Goal: Information Seeking & Learning: Learn about a topic

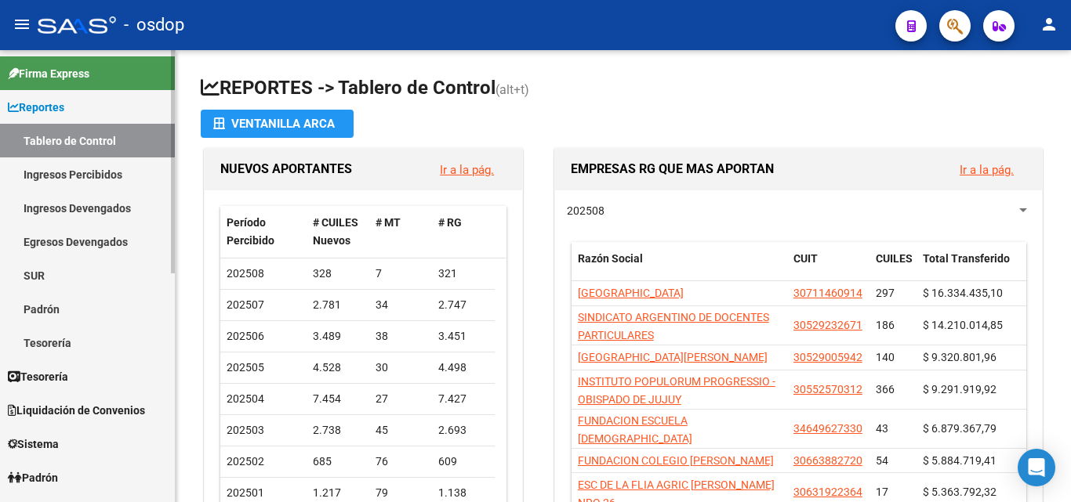
click at [88, 177] on link "Ingresos Percibidos" at bounding box center [87, 175] width 175 height 34
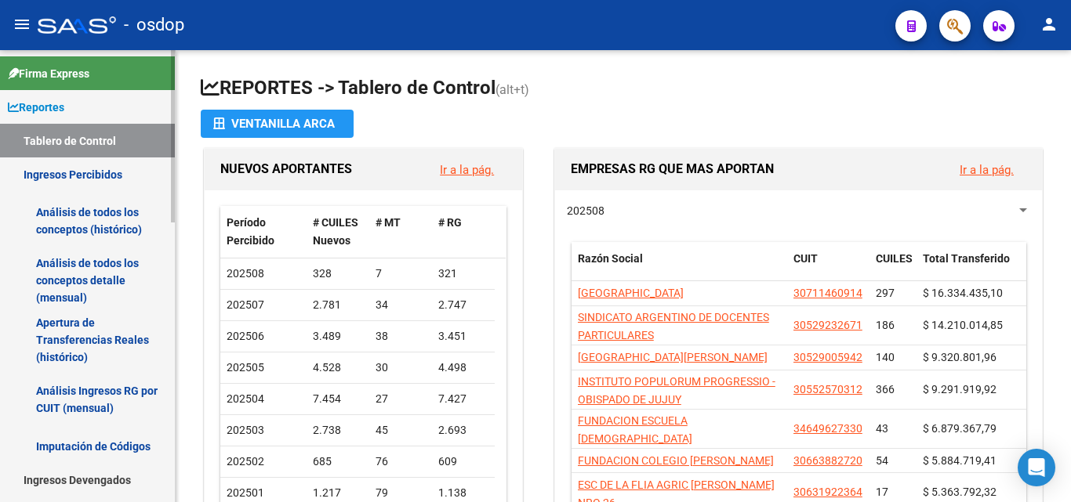
click at [114, 223] on link "Análisis de todos los conceptos (histórico)" at bounding box center [87, 221] width 175 height 60
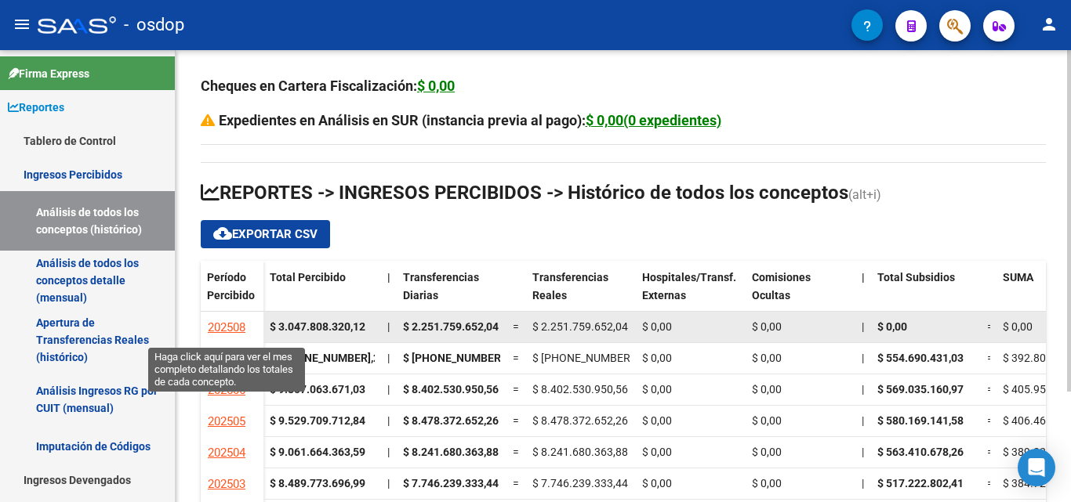
click at [238, 316] on link "202508" at bounding box center [226, 327] width 39 height 28
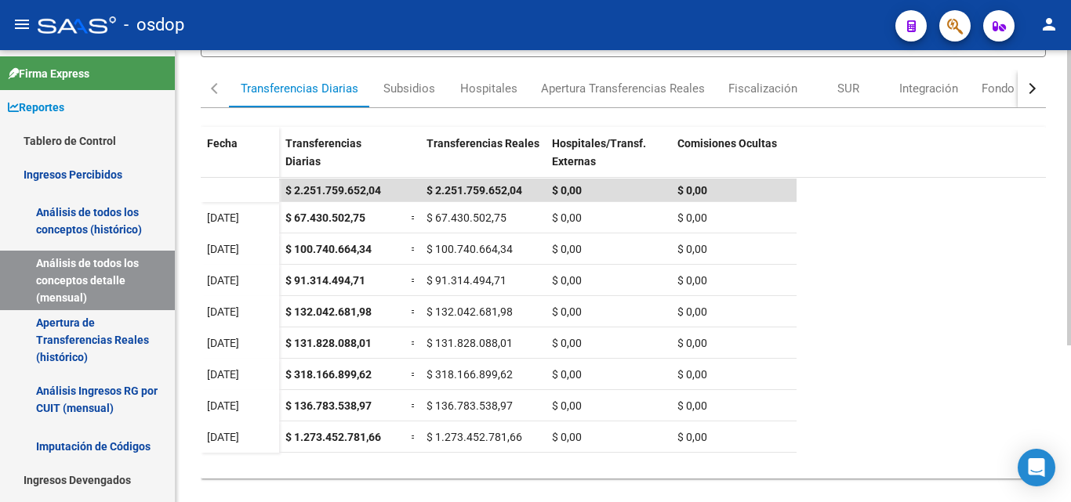
scroll to position [212, 0]
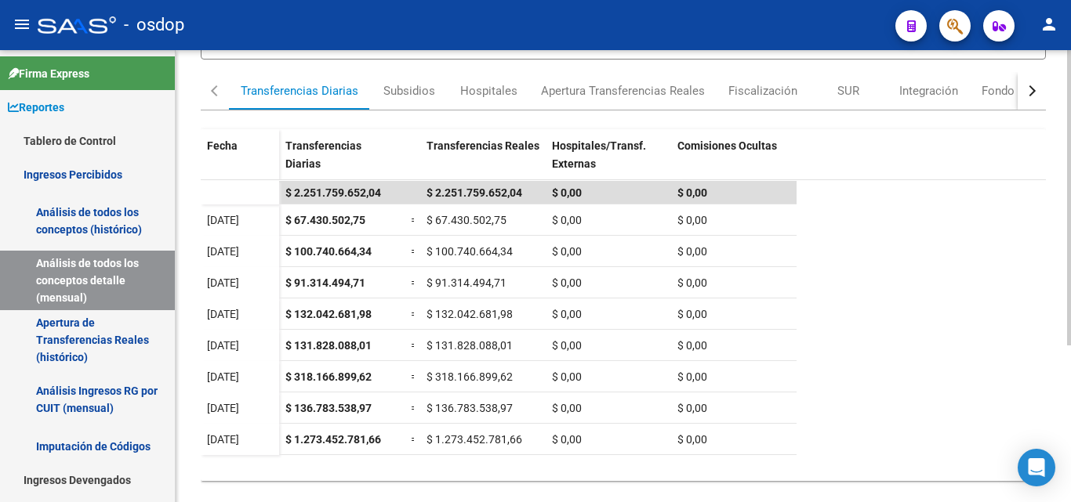
click at [1070, 235] on div at bounding box center [1069, 335] width 4 height 295
click at [115, 340] on link "Apertura de Transferencias Reales (histórico)" at bounding box center [87, 340] width 175 height 60
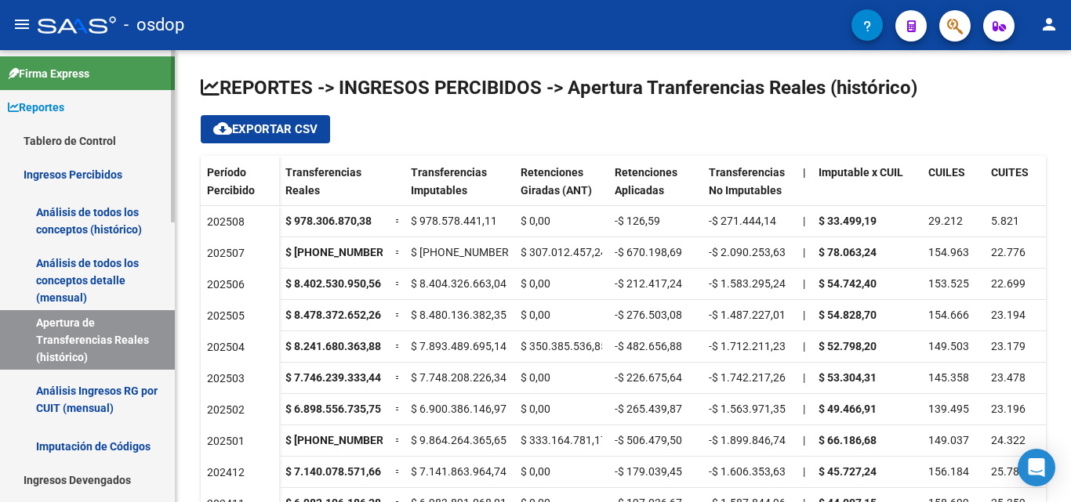
click at [114, 166] on link "Ingresos Percibidos" at bounding box center [87, 175] width 175 height 34
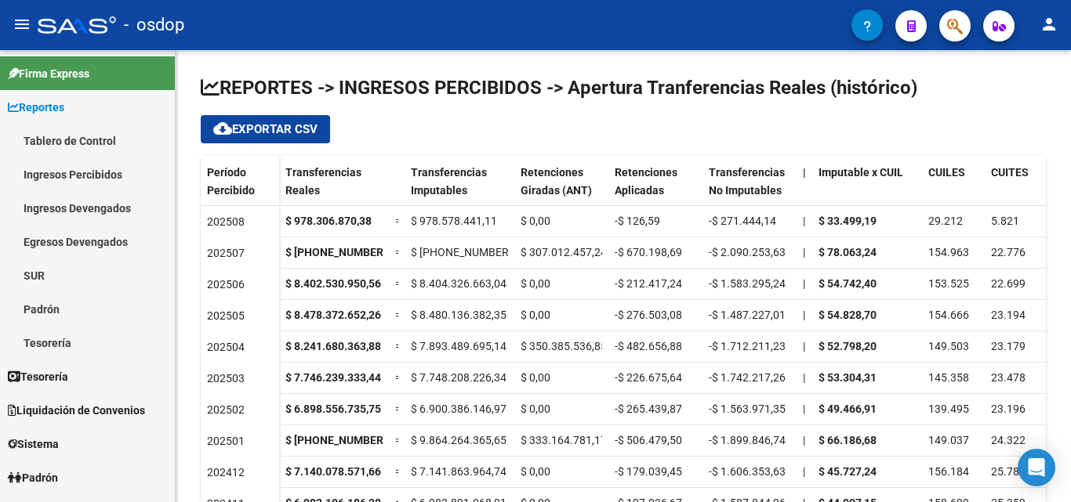
click at [84, 25] on div at bounding box center [77, 24] width 78 height 17
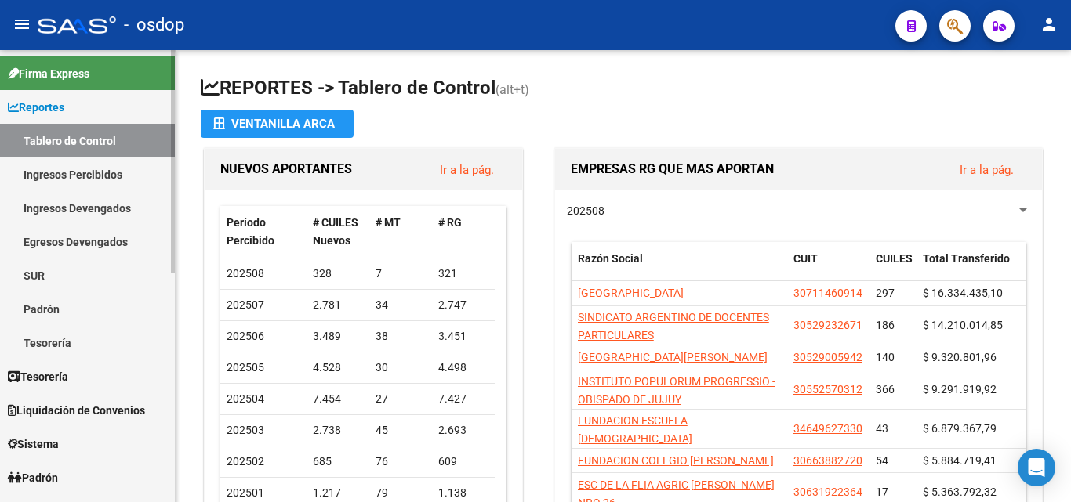
click at [95, 162] on link "Ingresos Percibidos" at bounding box center [87, 175] width 175 height 34
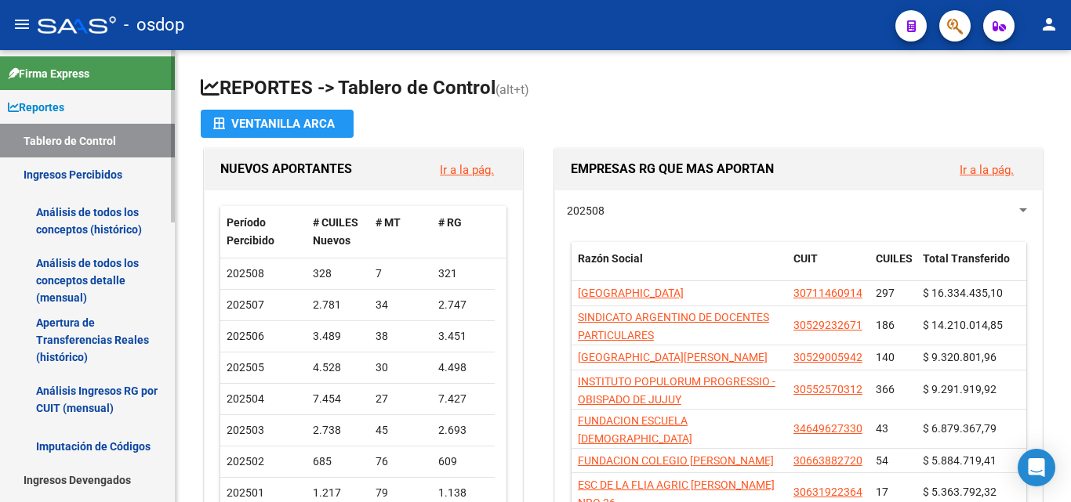
click at [92, 226] on link "Análisis de todos los conceptos (histórico)" at bounding box center [87, 221] width 175 height 60
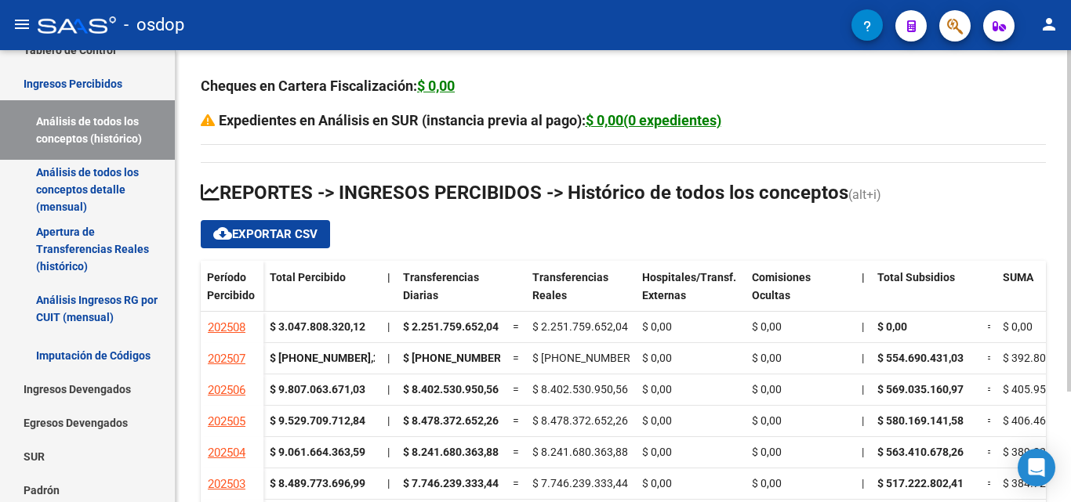
scroll to position [94, 0]
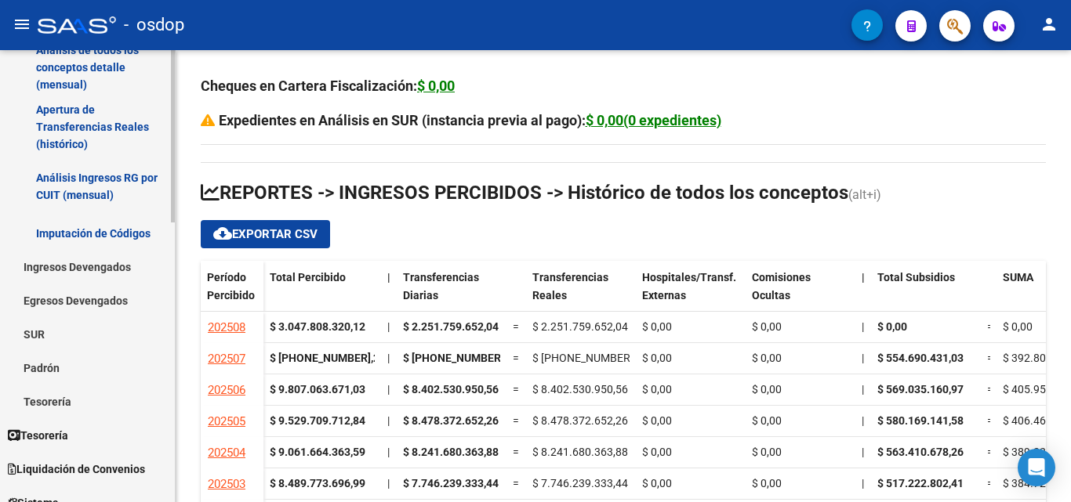
click at [175, 225] on mat-sidenav "Firma Express Reportes Tablero de Control Ingresos Percibidos Análisis de todos…" at bounding box center [88, 276] width 176 height 452
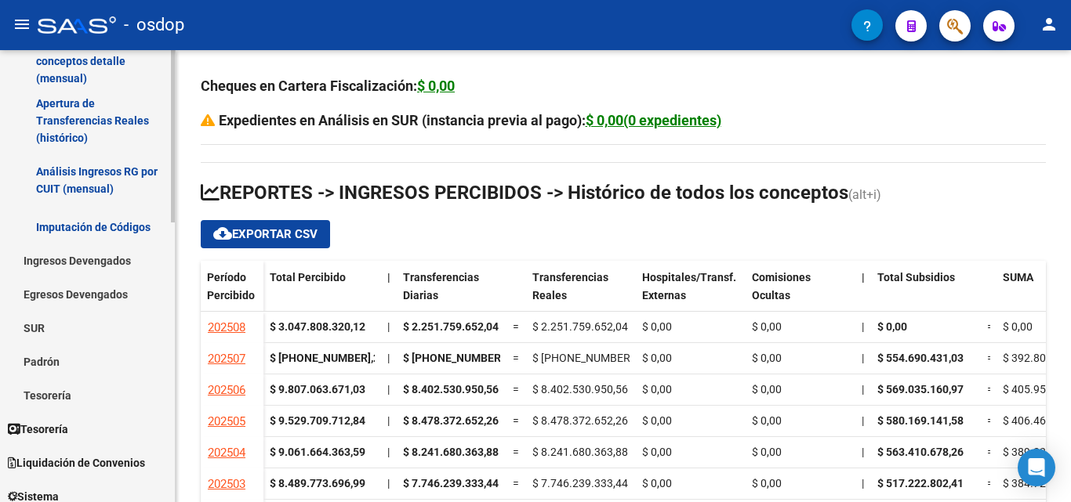
click at [35, 359] on link "Padrón" at bounding box center [87, 362] width 175 height 34
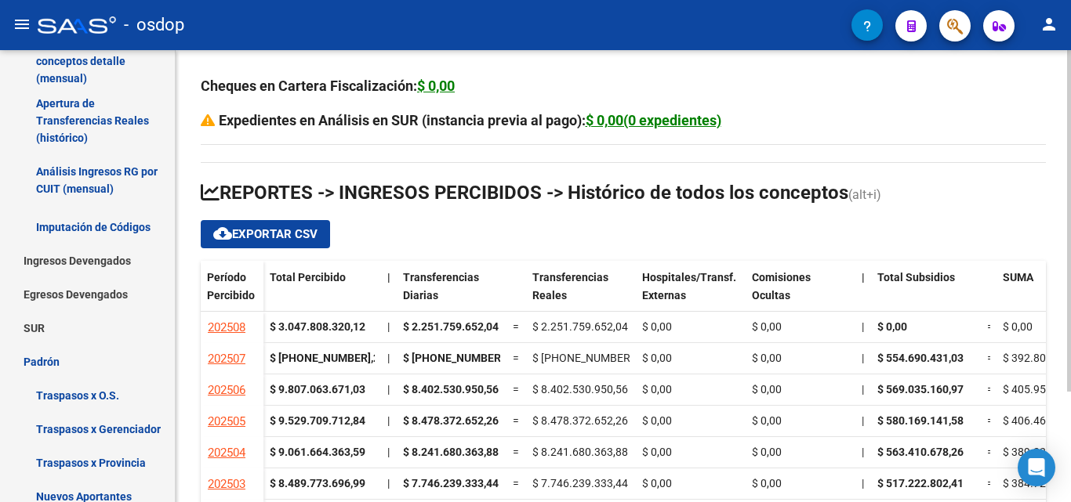
drag, startPoint x: 177, startPoint y: 222, endPoint x: 178, endPoint y: 295, distance: 73.7
click at [178, 295] on div "Cheques en Cartera Fiscalización: $ 0,00 Expedientes en Análisis en SUR (instan…" at bounding box center [623, 349] width 895 height 598
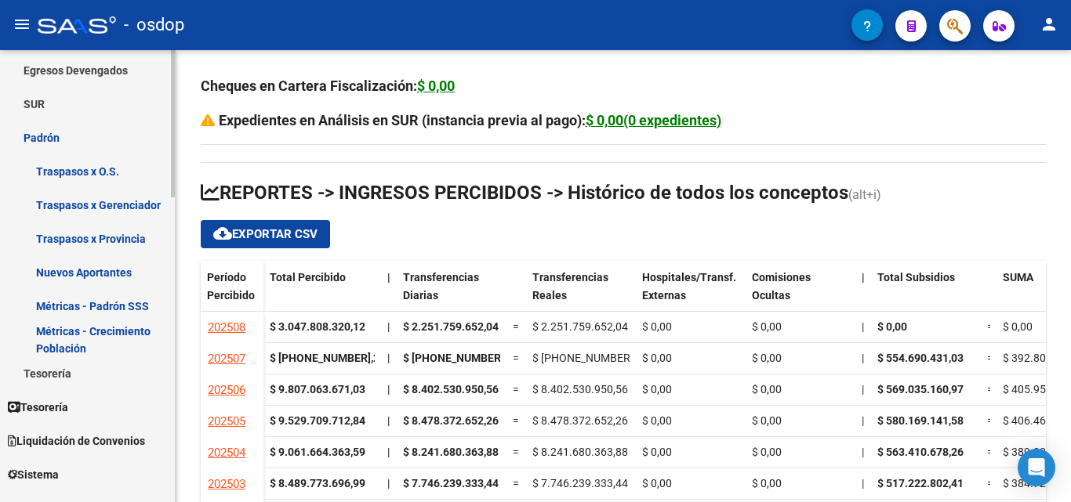
scroll to position [475, 0]
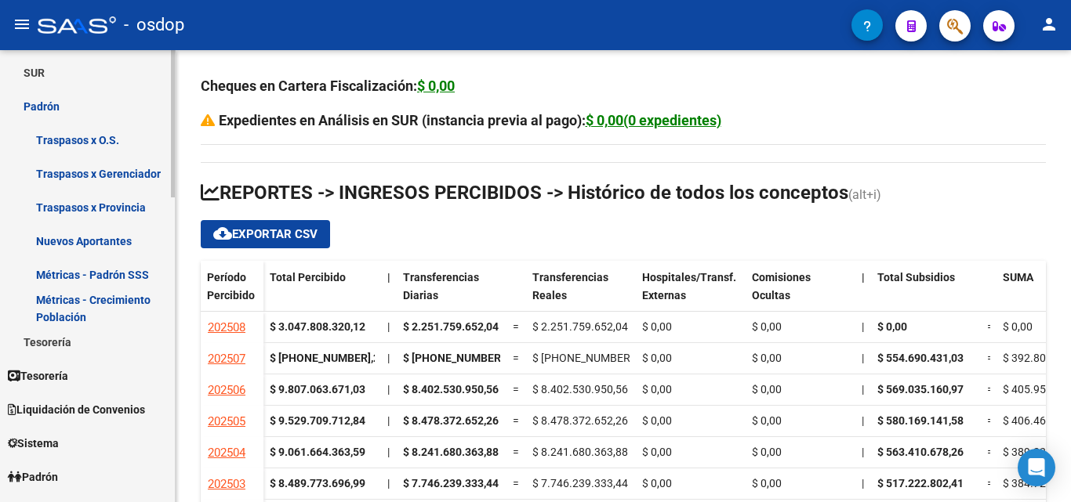
click at [172, 337] on div at bounding box center [173, 278] width 4 height 147
click at [126, 299] on link "Métricas - Crecimiento Población" at bounding box center [87, 309] width 175 height 34
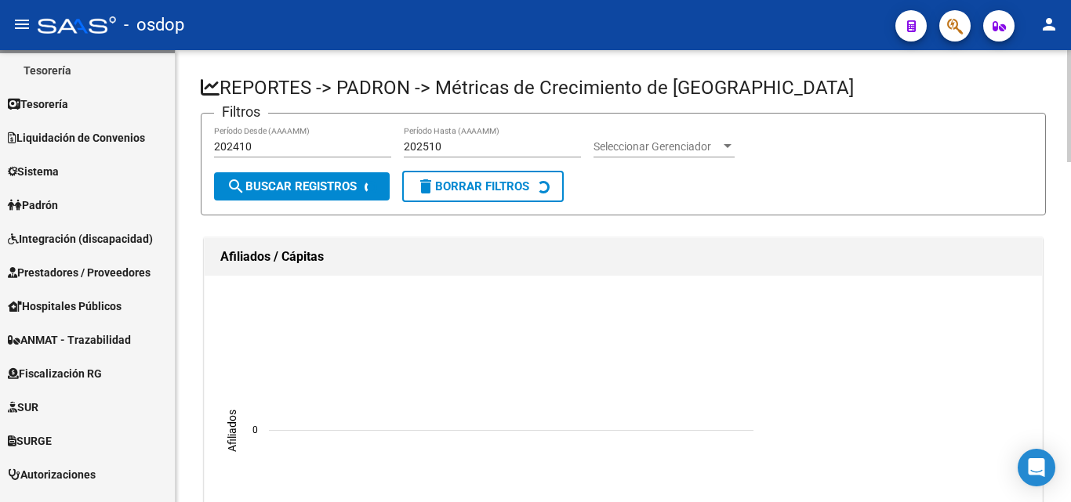
click at [509, 192] on span "delete Borrar Filtros" at bounding box center [472, 186] width 113 height 14
